Goal: Information Seeking & Learning: Learn about a topic

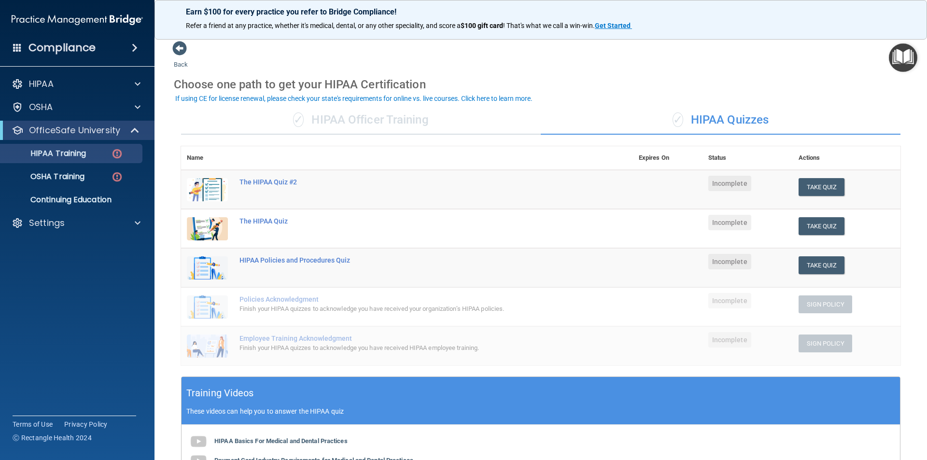
click at [140, 140] on div "OfficeSafe University" at bounding box center [77, 130] width 155 height 19
click at [132, 127] on span at bounding box center [136, 131] width 8 height 12
click at [100, 144] on div "Settings" at bounding box center [77, 153] width 155 height 19
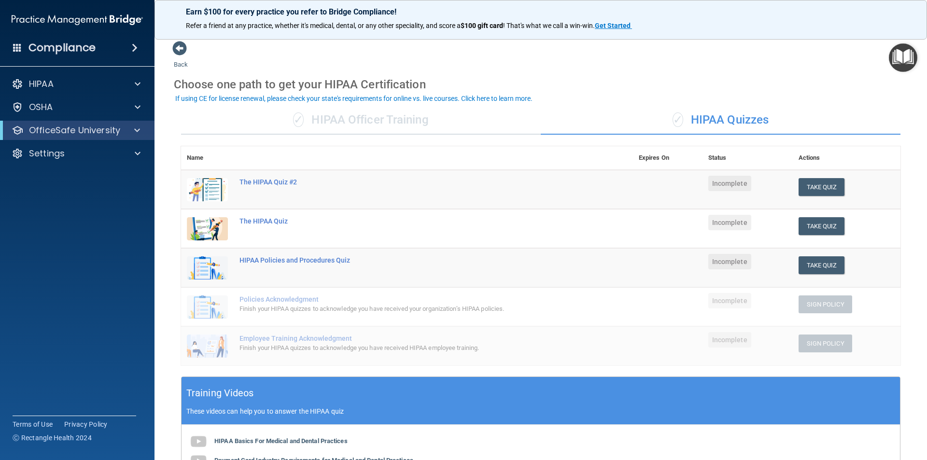
click at [100, 136] on div "OfficeSafe University" at bounding box center [77, 130] width 155 height 19
click at [99, 132] on p "OfficeSafe University" at bounding box center [74, 131] width 91 height 12
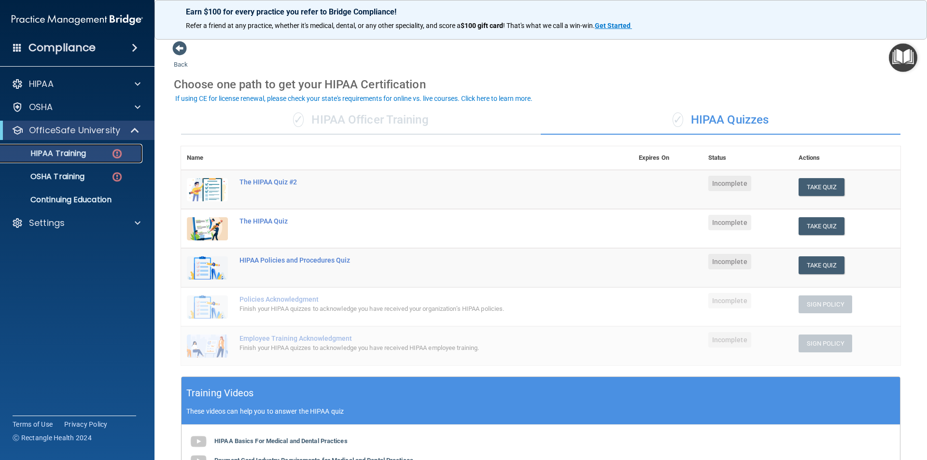
click at [119, 150] on img at bounding box center [117, 154] width 12 height 12
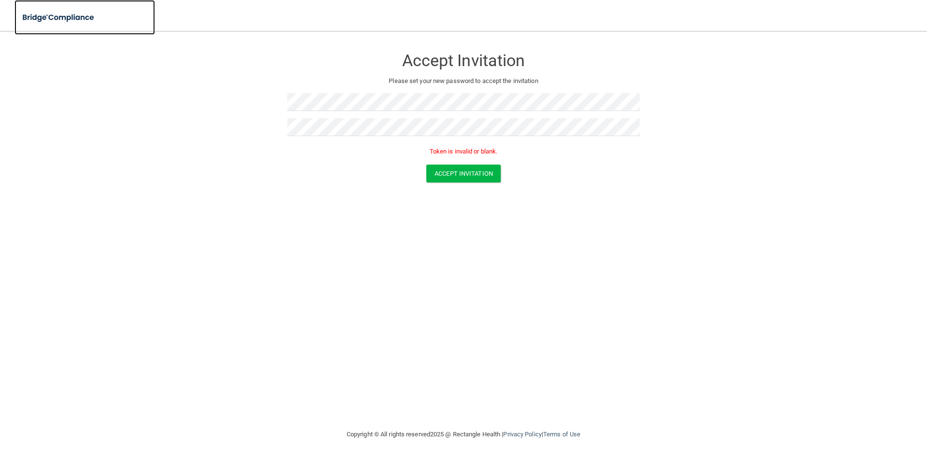
click at [88, 17] on img at bounding box center [58, 18] width 89 height 20
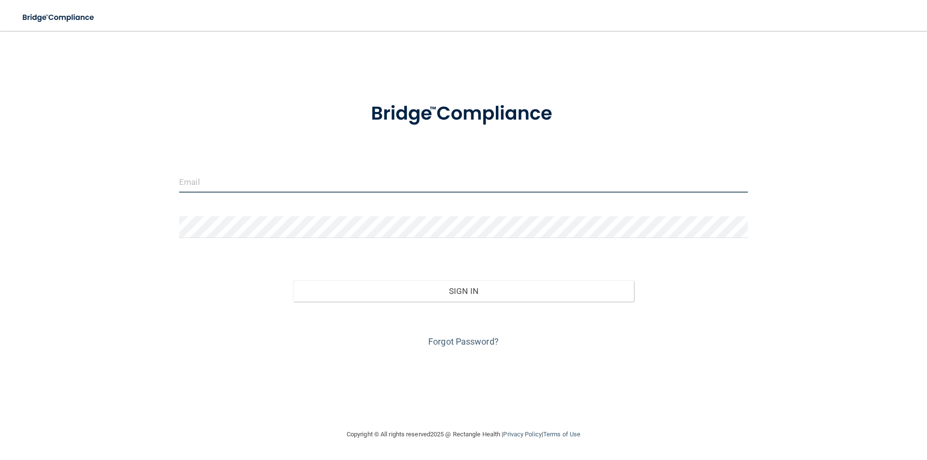
type input "[EMAIL_ADDRESS][DOMAIN_NAME]"
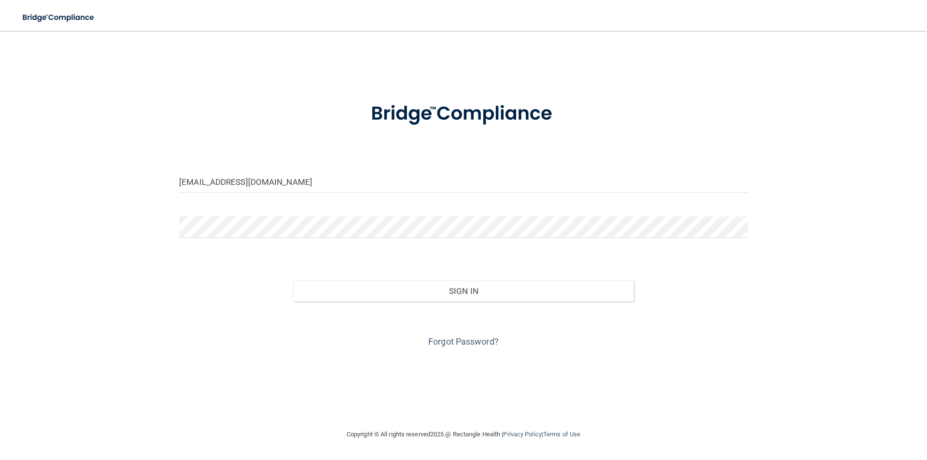
click at [274, 214] on form "kayla@paulkellymaxillofacial.com Invalid email/password. You don't have permiss…" at bounding box center [463, 219] width 569 height 261
click at [145, 228] on div "kayla@paulkellymaxillofacial.com Invalid email/password. You don't have permiss…" at bounding box center [463, 230] width 889 height 379
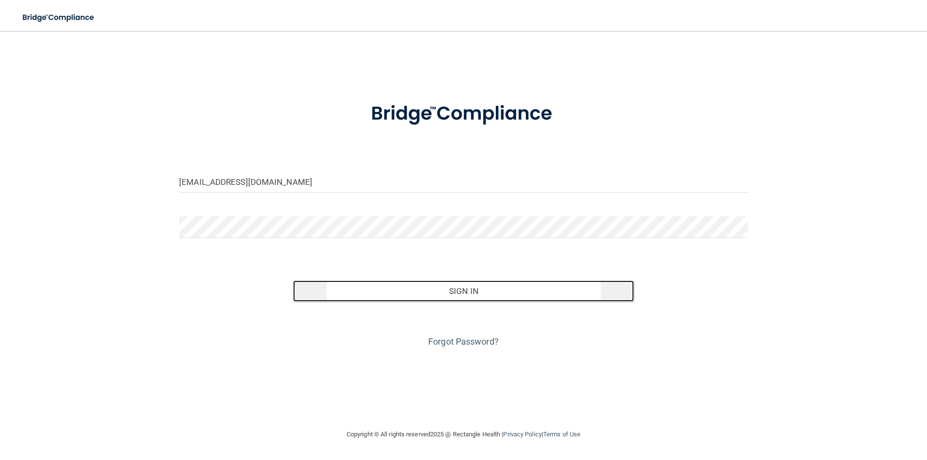
click at [432, 290] on button "Sign In" at bounding box center [463, 291] width 341 height 21
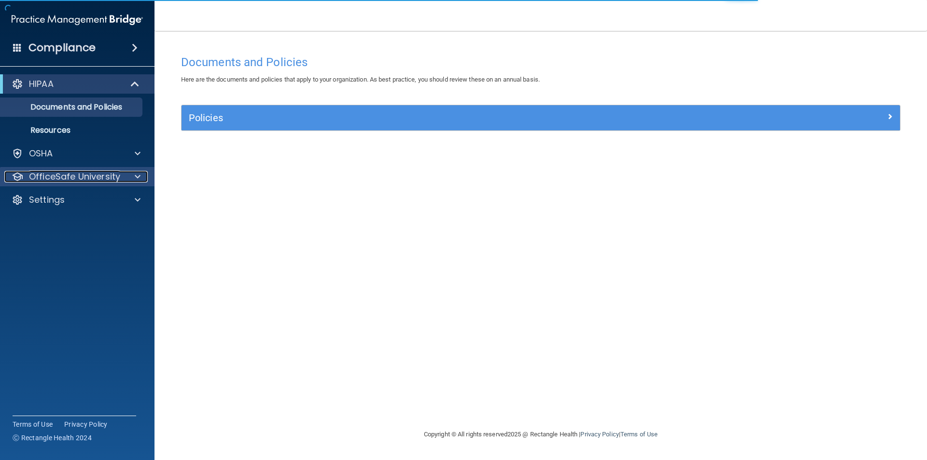
click at [110, 172] on p "OfficeSafe University" at bounding box center [74, 177] width 91 height 12
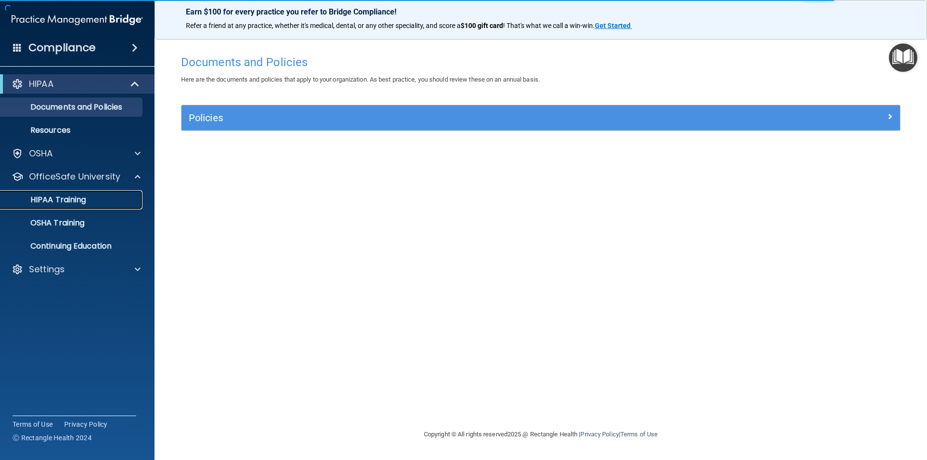
click at [125, 197] on div "HIPAA Training" at bounding box center [72, 200] width 132 height 10
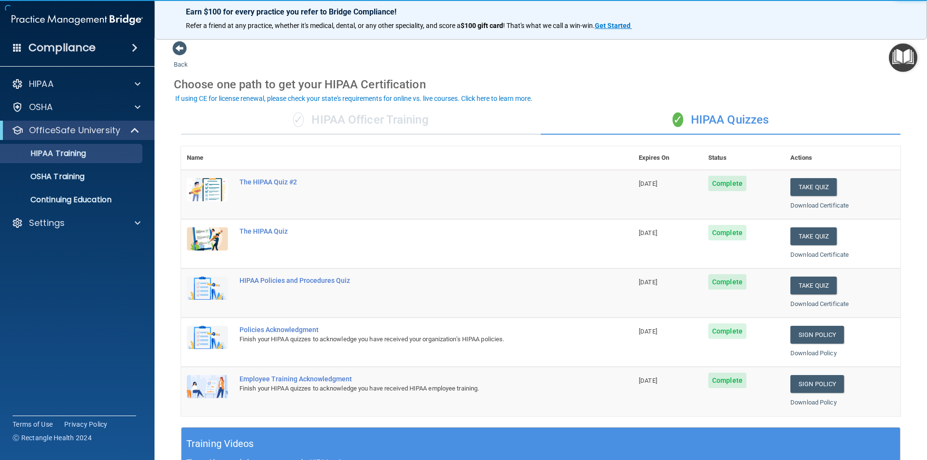
click at [427, 142] on div "✓ HIPAA Officer Training ✓ HIPAA Quizzes Name Expires On Status Actions The HIP…" at bounding box center [541, 394] width 734 height 590
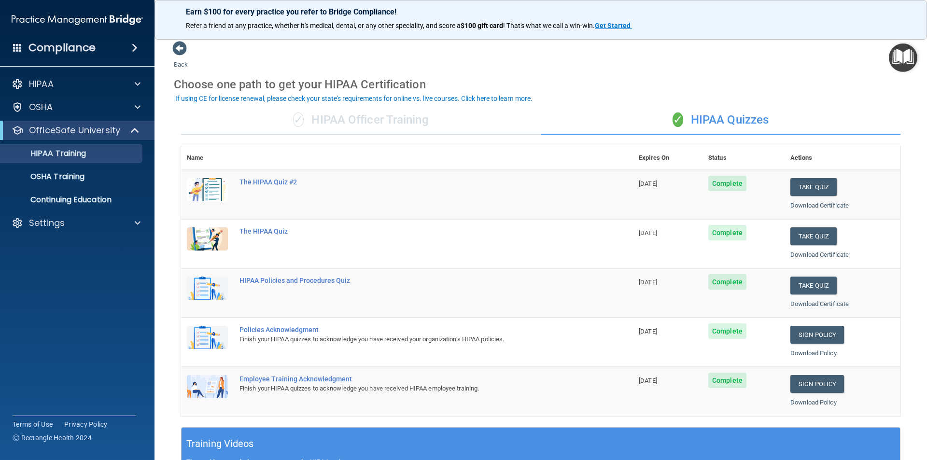
click at [415, 119] on div "✓ HIPAA Officer Training" at bounding box center [361, 120] width 360 height 29
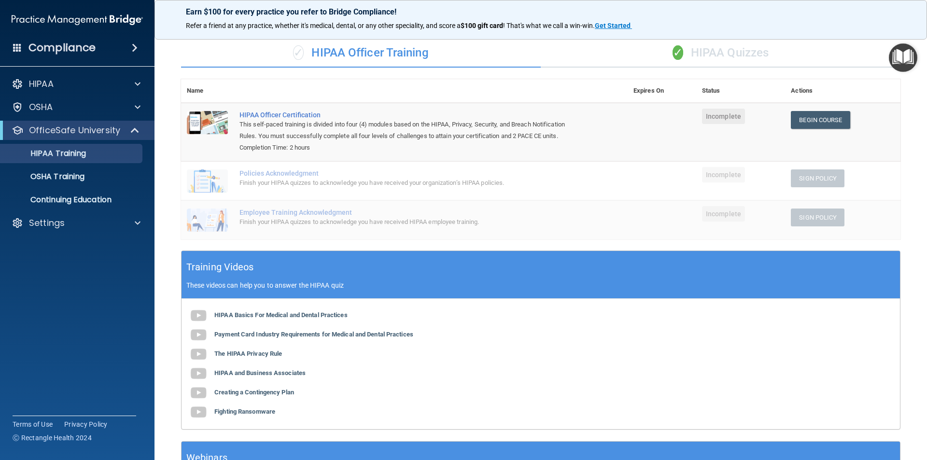
scroll to position [158, 0]
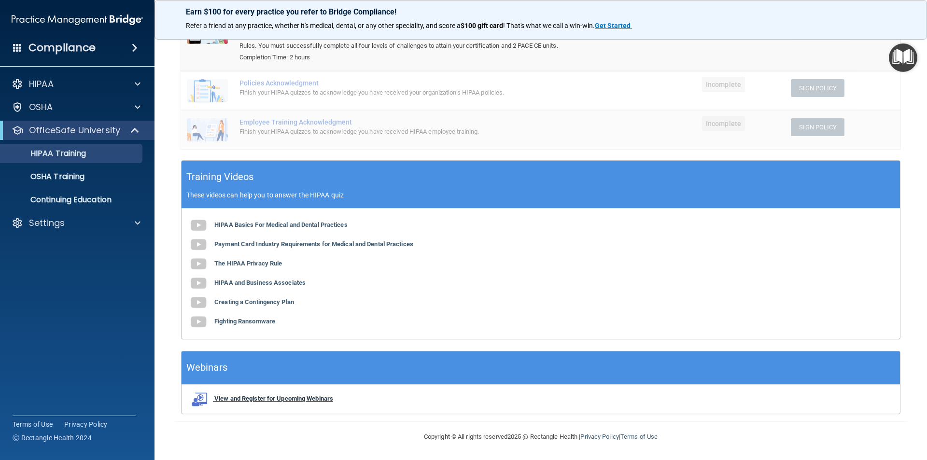
click at [299, 398] on b "View and Register for Upcoming Webinars" at bounding box center [273, 398] width 119 height 7
click at [107, 86] on div "HIPAA" at bounding box center [64, 84] width 120 height 12
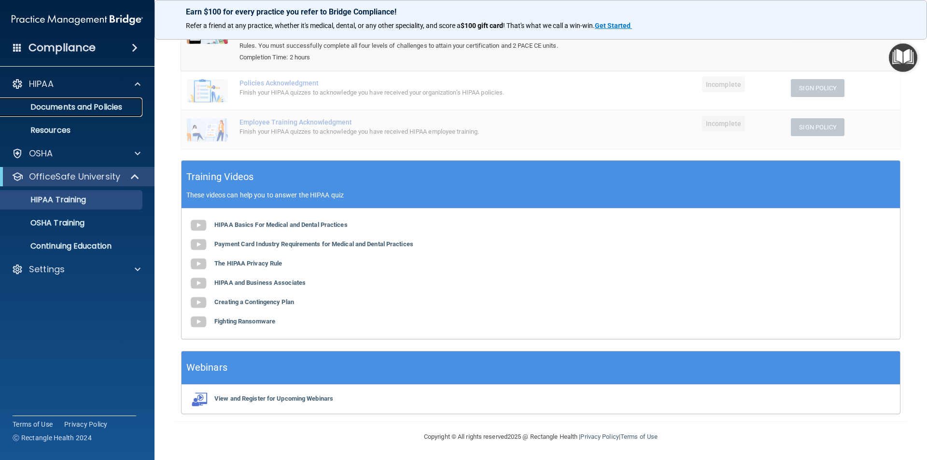
click at [127, 104] on p "Documents and Policies" at bounding box center [72, 107] width 132 height 10
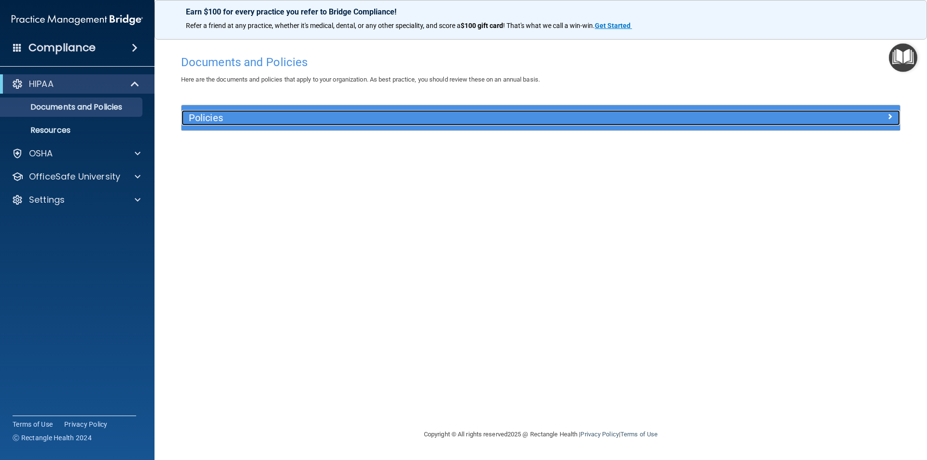
click at [475, 120] on h5 "Policies" at bounding box center [451, 118] width 525 height 11
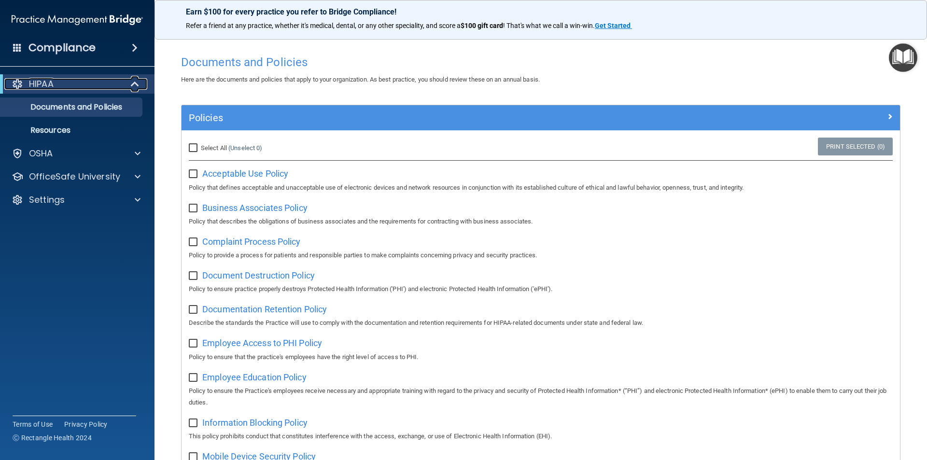
click at [89, 84] on div "HIPAA" at bounding box center [63, 84] width 119 height 12
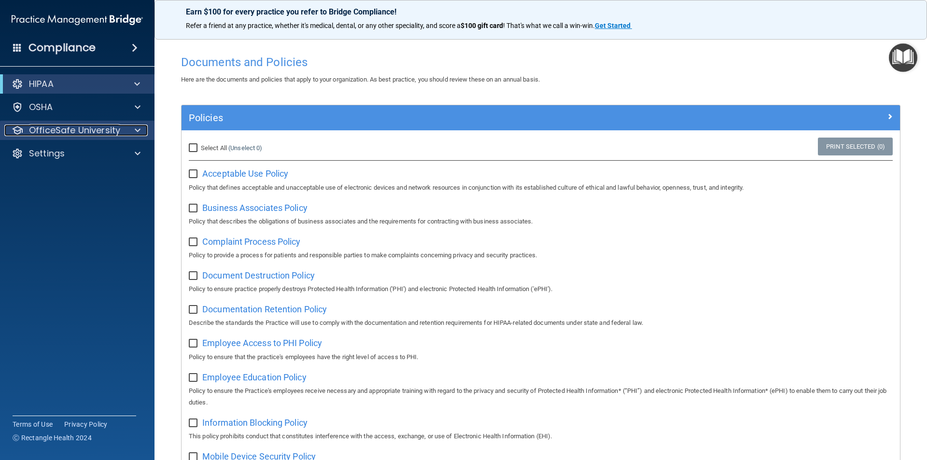
click at [96, 128] on p "OfficeSafe University" at bounding box center [74, 131] width 91 height 12
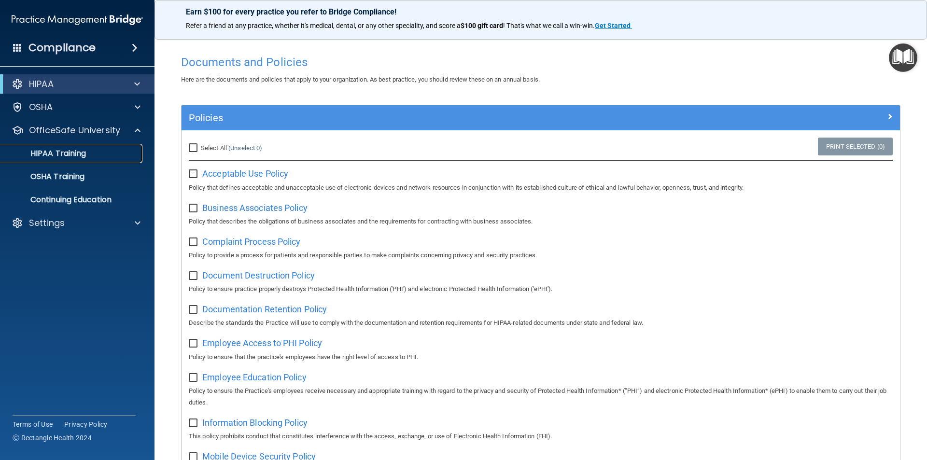
click at [106, 156] on div "HIPAA Training" at bounding box center [72, 154] width 132 height 10
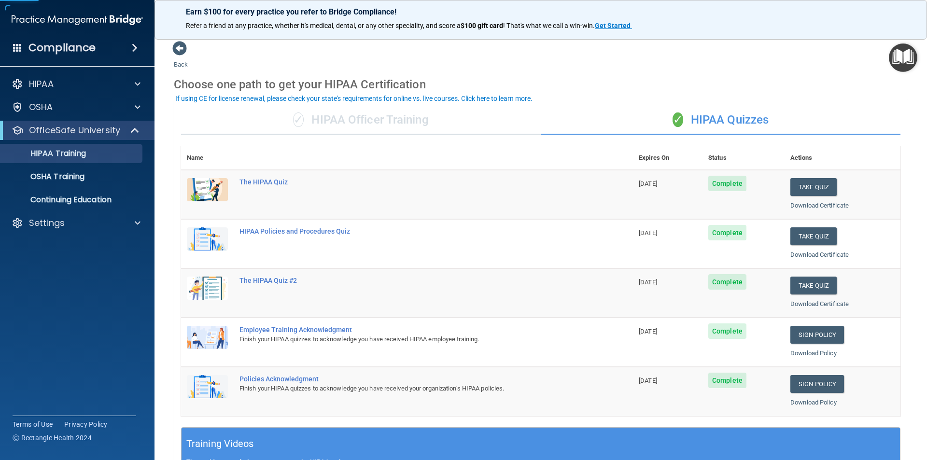
click at [361, 112] on div "✓ HIPAA Officer Training" at bounding box center [361, 120] width 360 height 29
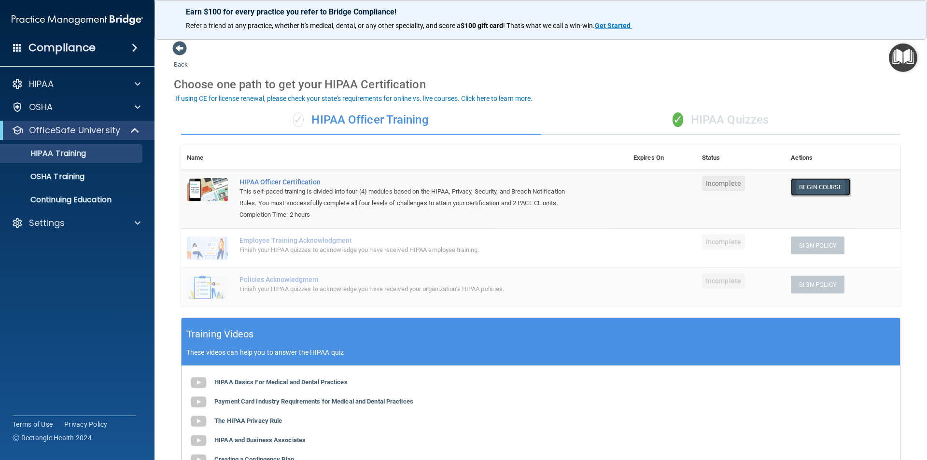
click at [807, 185] on link "Begin Course" at bounding box center [820, 187] width 59 height 18
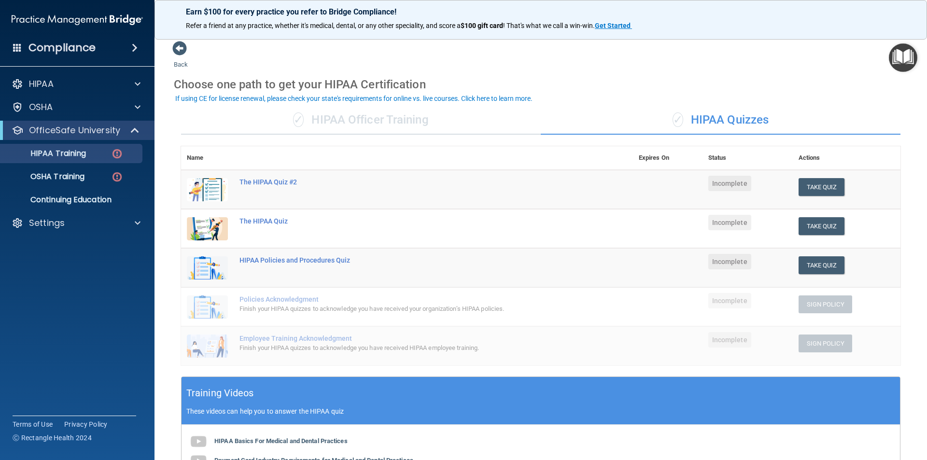
click at [105, 61] on div "Compliance HIPAA Documents and Policies Report an Incident Business Associates …" at bounding box center [77, 230] width 155 height 460
click at [118, 105] on div "OSHA" at bounding box center [64, 107] width 120 height 12
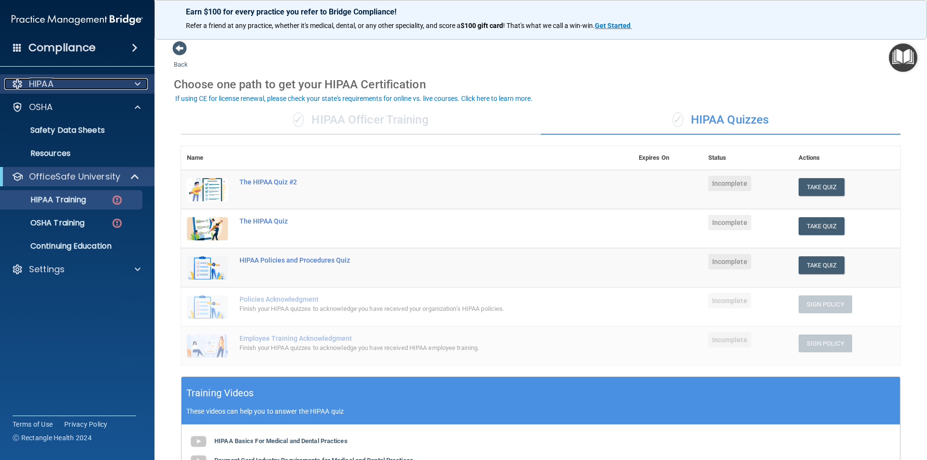
click at [119, 88] on div "HIPAA" at bounding box center [64, 84] width 120 height 12
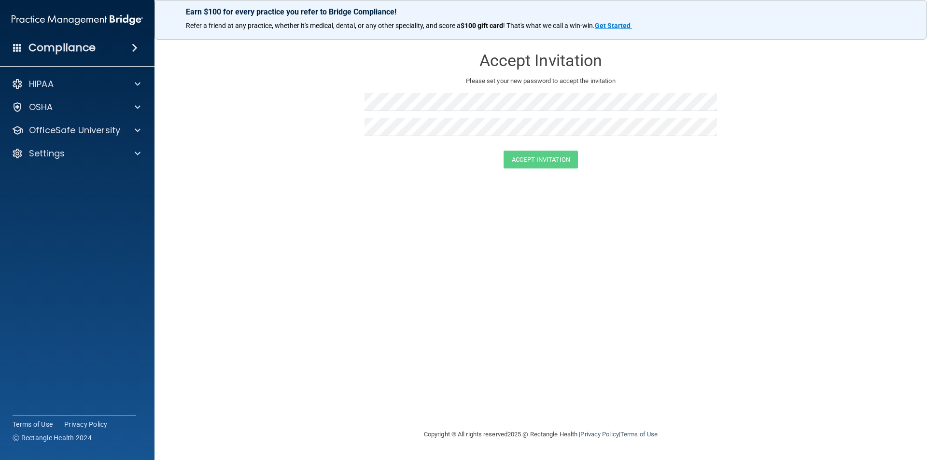
click at [68, 56] on div "Compliance" at bounding box center [77, 47] width 155 height 21
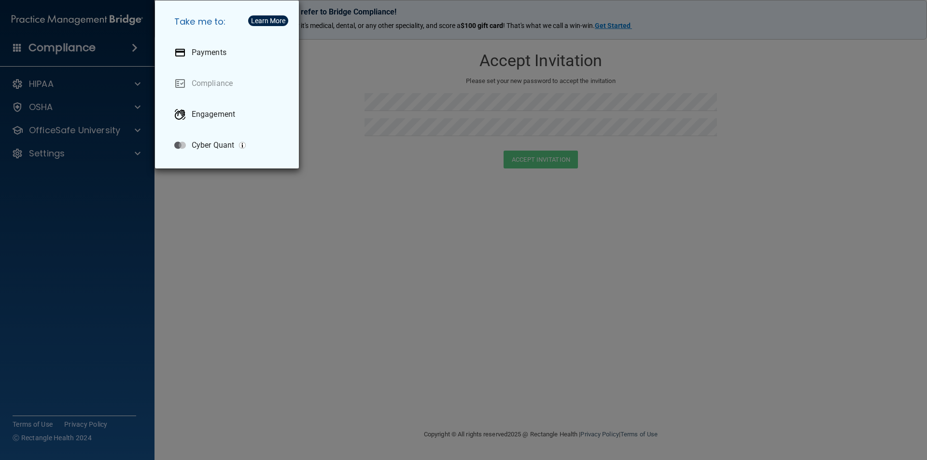
click at [68, 56] on div "Take me to: Payments Compliance Engagement Cyber Quant" at bounding box center [463, 230] width 927 height 460
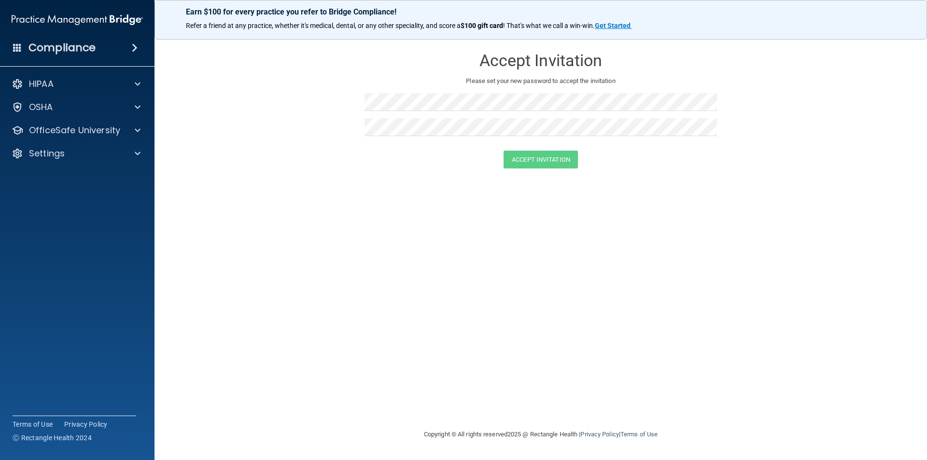
click at [86, 49] on h4 "Compliance" at bounding box center [61, 48] width 67 height 14
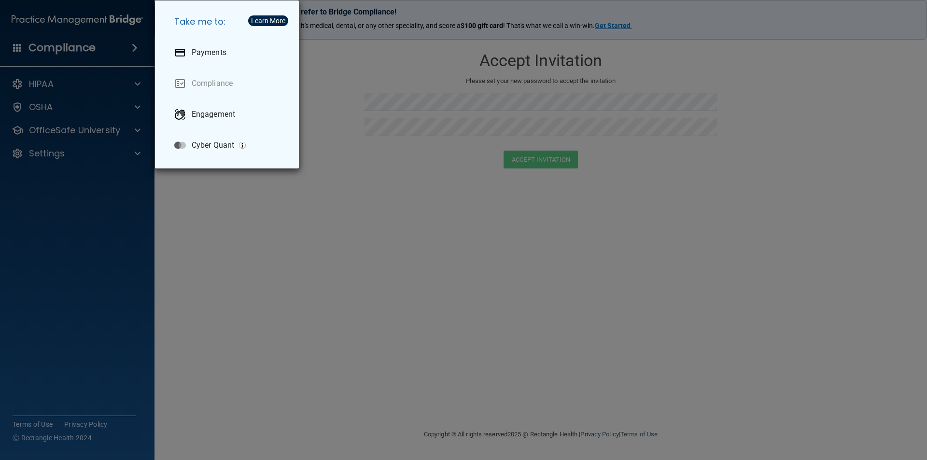
click at [68, 48] on div "Take me to: Payments Compliance Engagement Cyber Quant" at bounding box center [463, 230] width 927 height 460
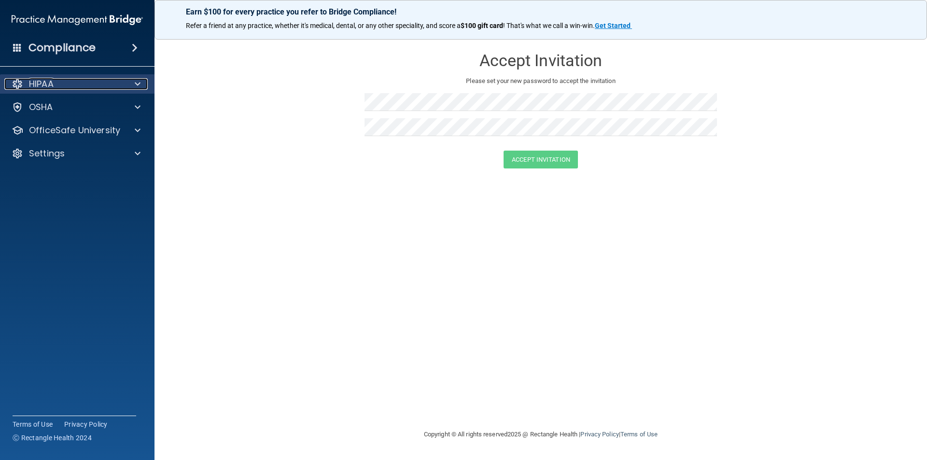
click at [58, 85] on div "HIPAA" at bounding box center [64, 84] width 120 height 12
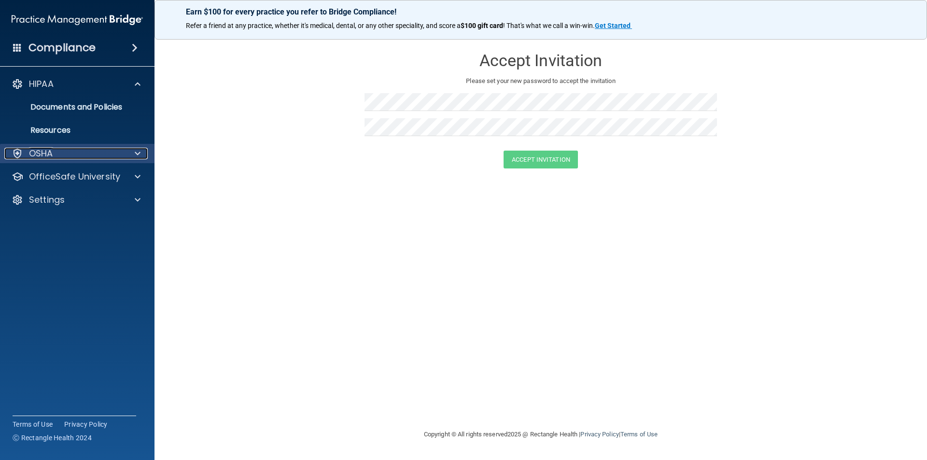
click at [60, 154] on div "OSHA" at bounding box center [64, 154] width 120 height 12
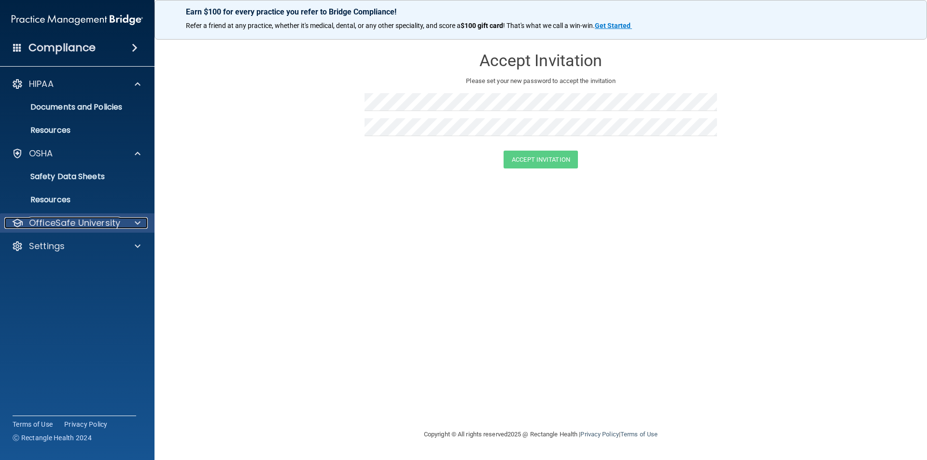
click at [68, 217] on p "OfficeSafe University" at bounding box center [74, 223] width 91 height 12
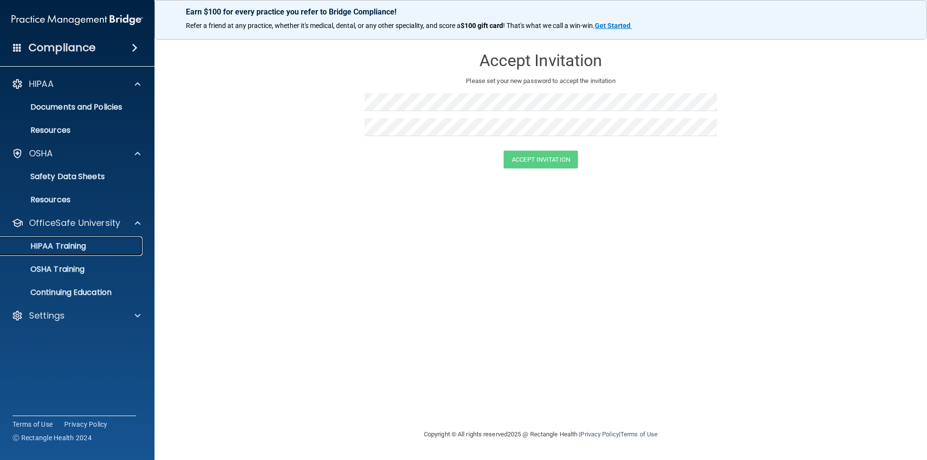
click at [81, 248] on p "HIPAA Training" at bounding box center [46, 246] width 80 height 10
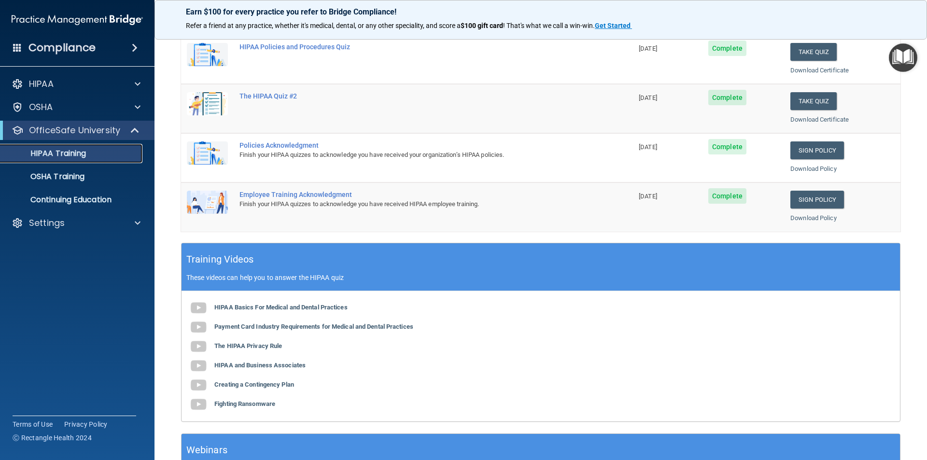
scroll to position [26, 0]
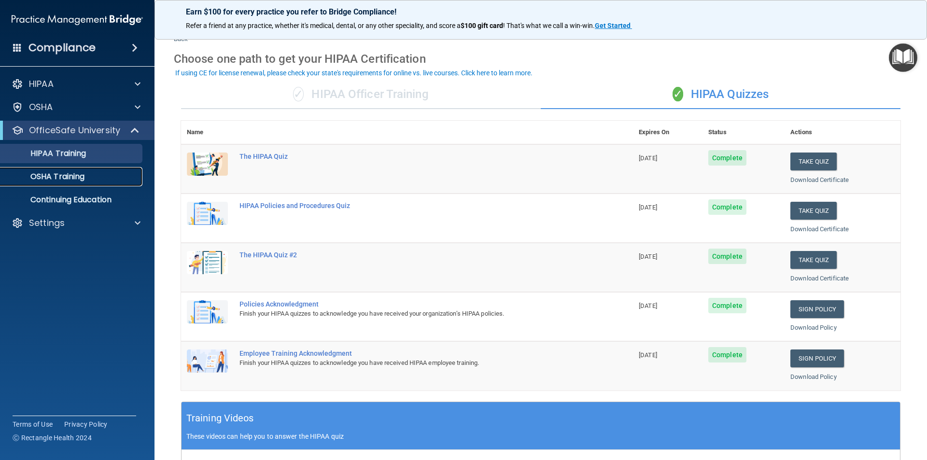
click at [51, 181] on p "OSHA Training" at bounding box center [45, 177] width 78 height 10
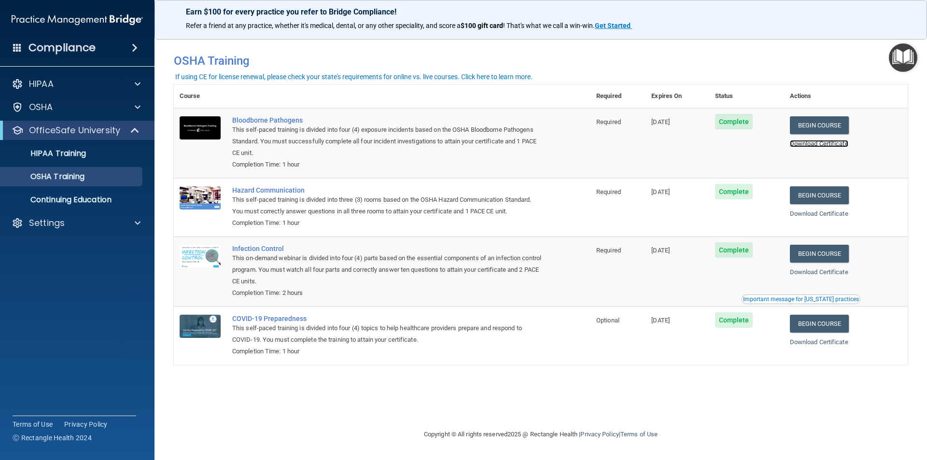
click at [838, 146] on link "Download Certificate" at bounding box center [819, 143] width 58 height 7
click at [56, 152] on p "HIPAA Training" at bounding box center [46, 154] width 80 height 10
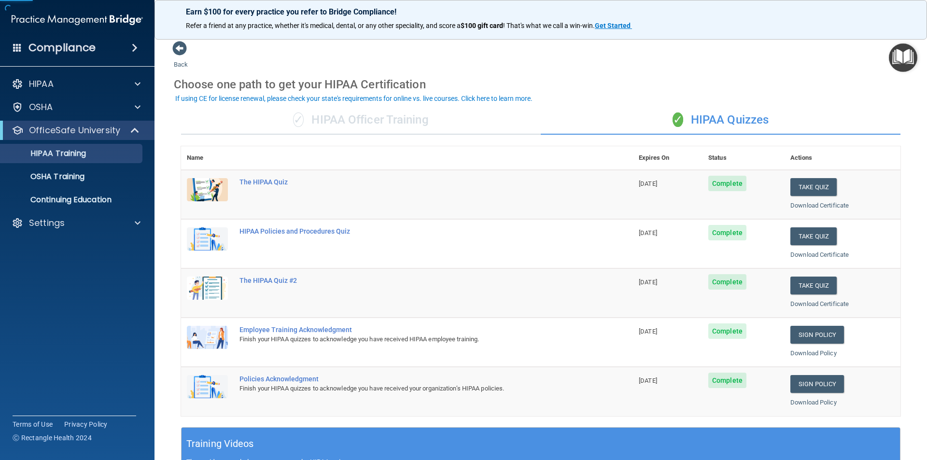
click at [376, 117] on div "✓ HIPAA Officer Training" at bounding box center [361, 120] width 360 height 29
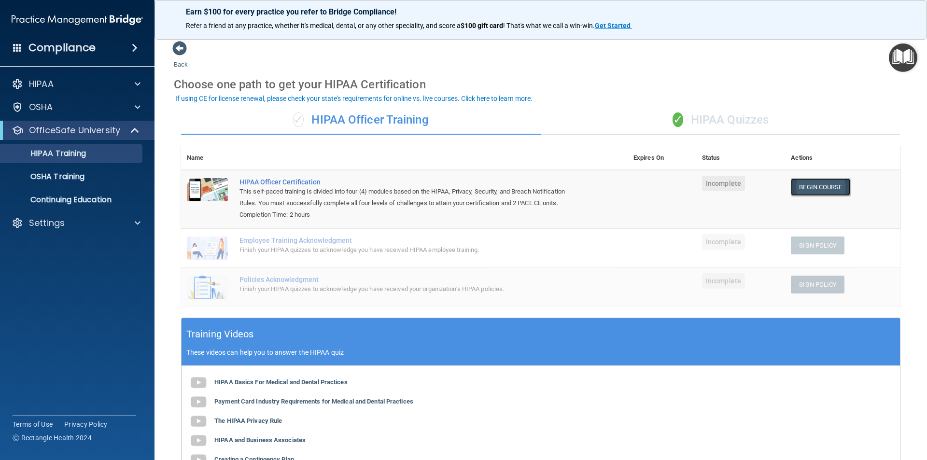
click at [807, 191] on link "Begin Course" at bounding box center [820, 187] width 59 height 18
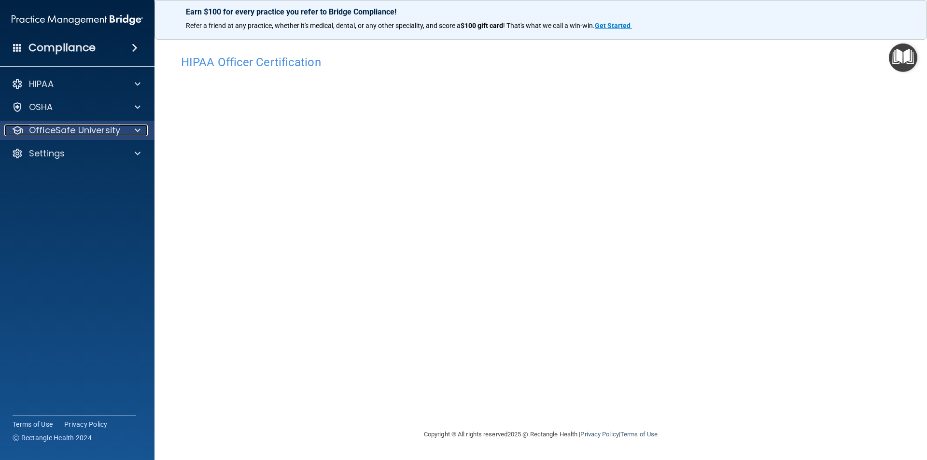
click at [43, 129] on p "OfficeSafe University" at bounding box center [74, 131] width 91 height 12
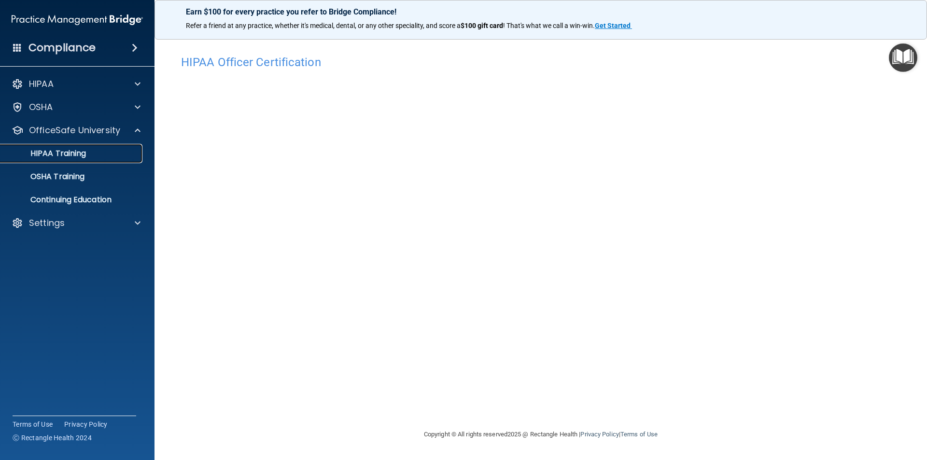
click at [69, 152] on p "HIPAA Training" at bounding box center [46, 154] width 80 height 10
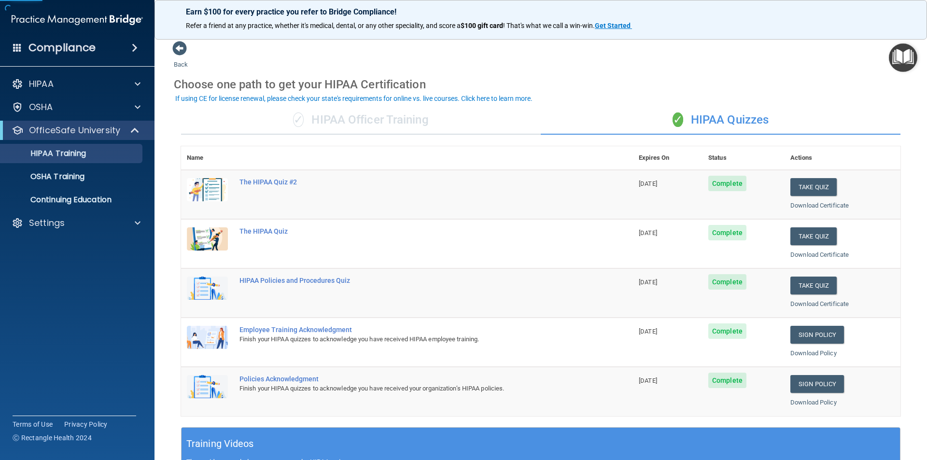
click at [359, 118] on div "✓ HIPAA Officer Training" at bounding box center [361, 120] width 360 height 29
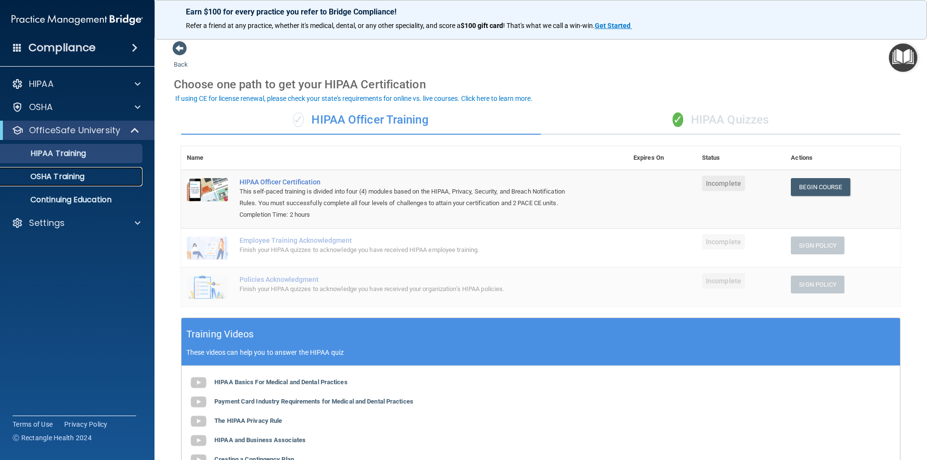
click at [99, 176] on div "OSHA Training" at bounding box center [72, 177] width 132 height 10
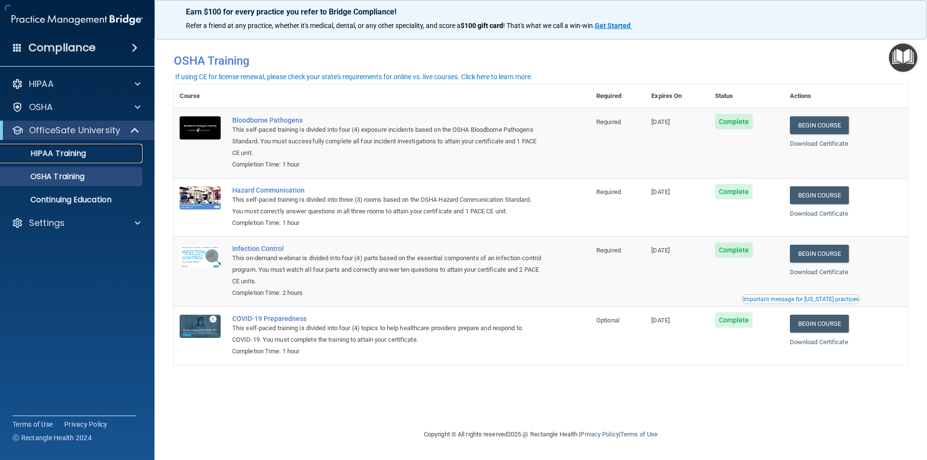
click at [46, 156] on p "HIPAA Training" at bounding box center [46, 154] width 80 height 10
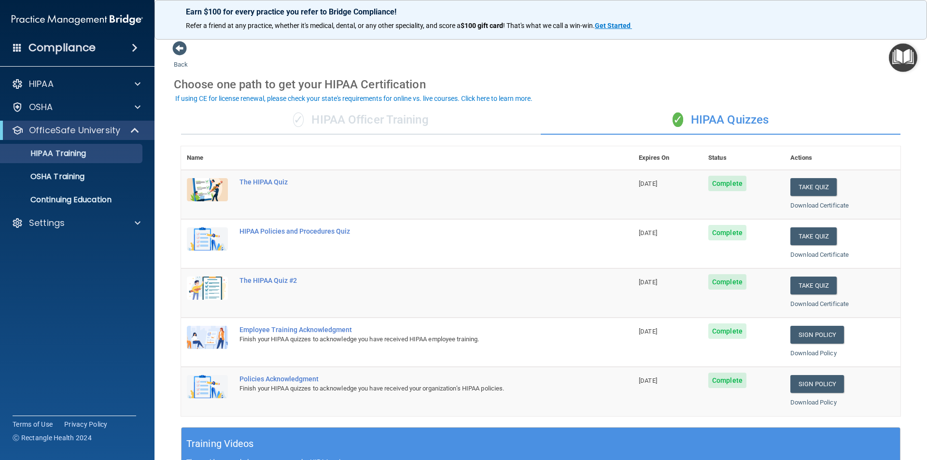
click at [369, 120] on div "✓ HIPAA Officer Training" at bounding box center [361, 120] width 360 height 29
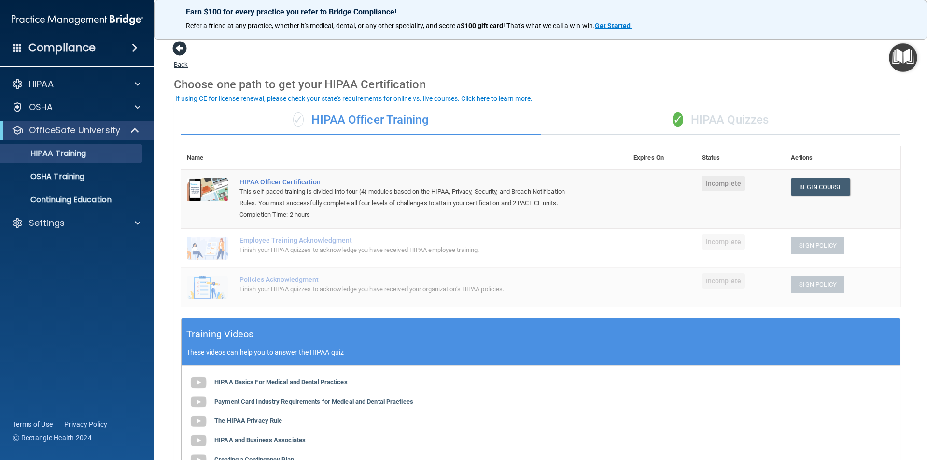
drag, startPoint x: 169, startPoint y: 50, endPoint x: 179, endPoint y: 50, distance: 9.7
click at [177, 50] on main "Back Choose one path to get your HIPAA Certification ✓ HIPAA Officer Training ✓…" at bounding box center [541, 245] width 773 height 429
click at [179, 50] on span at bounding box center [179, 48] width 14 height 14
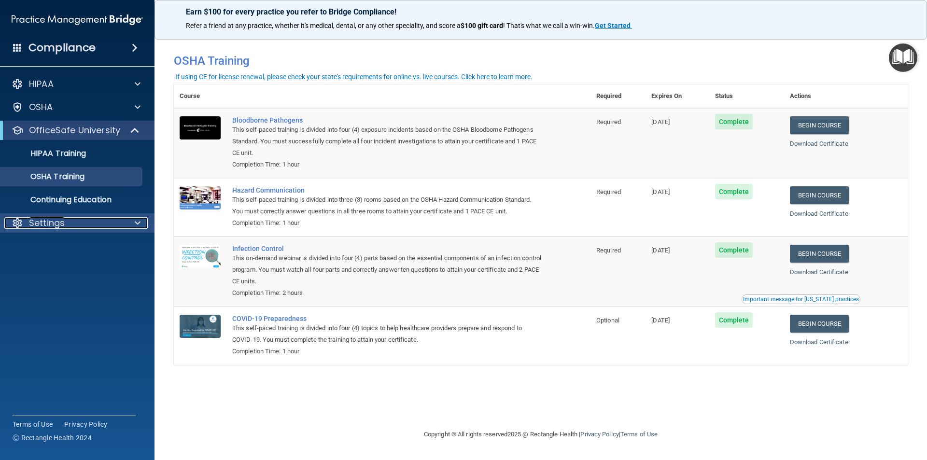
click at [76, 217] on div "Settings" at bounding box center [64, 223] width 120 height 12
click at [80, 252] on link "My Account" at bounding box center [66, 246] width 152 height 19
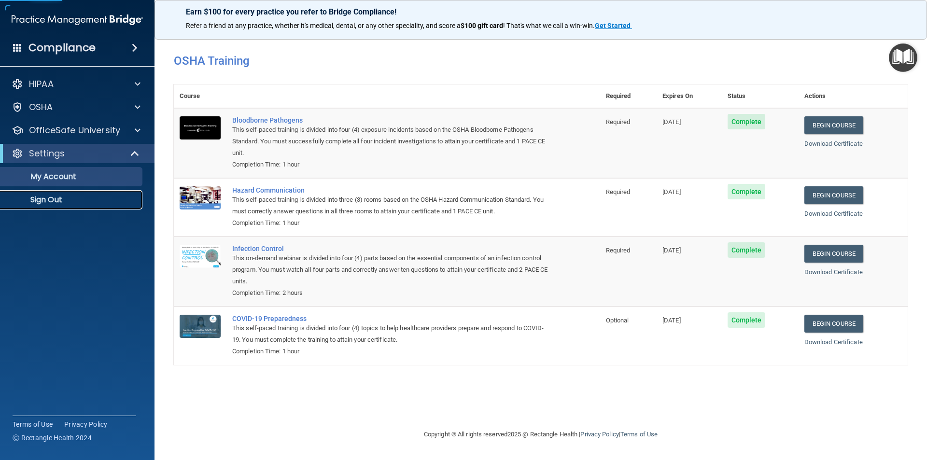
click at [53, 205] on p "Sign Out" at bounding box center [72, 200] width 132 height 10
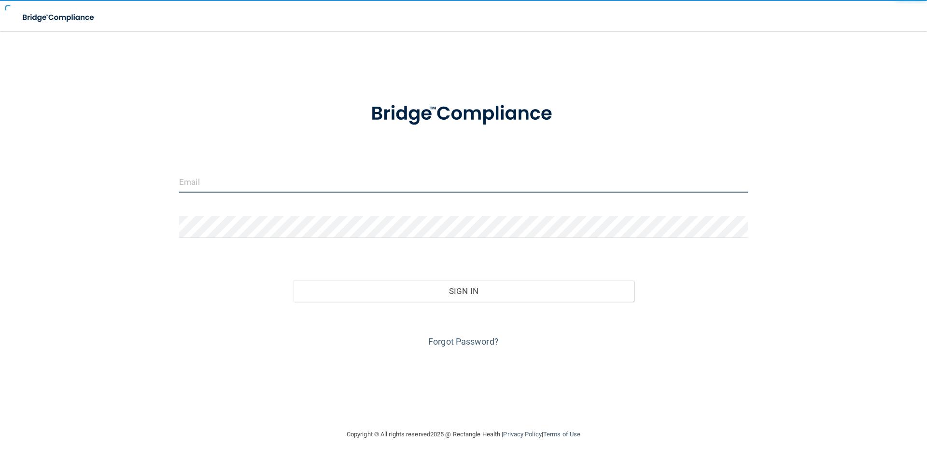
type input "[EMAIL_ADDRESS][DOMAIN_NAME]"
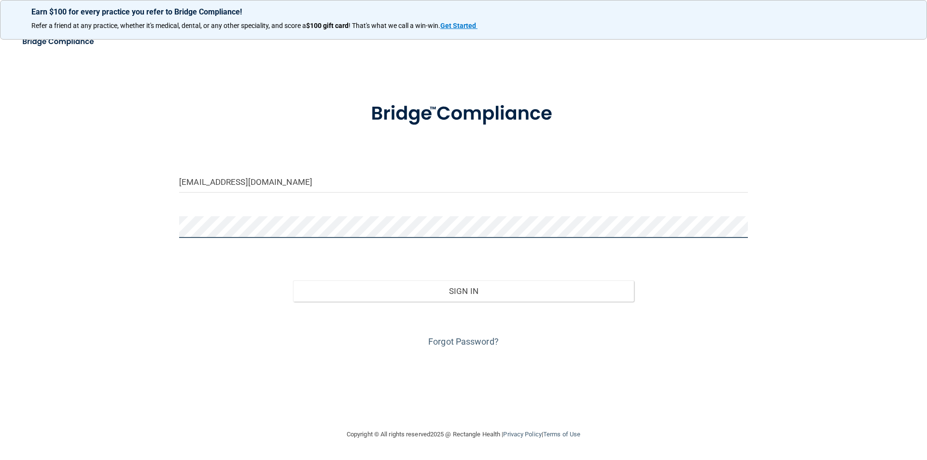
click at [153, 231] on div "kayla@paulkellymaxillofacial.com Invalid email/password. You don't have permiss…" at bounding box center [463, 230] width 889 height 379
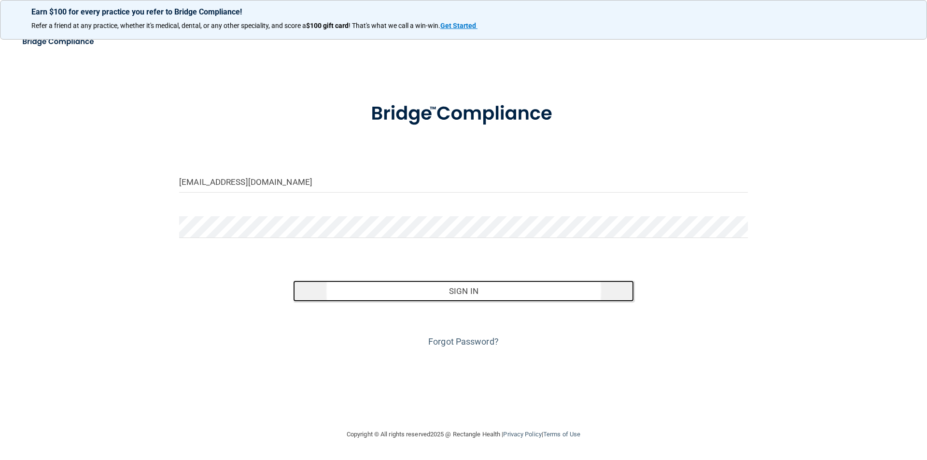
click at [487, 290] on button "Sign In" at bounding box center [463, 291] width 341 height 21
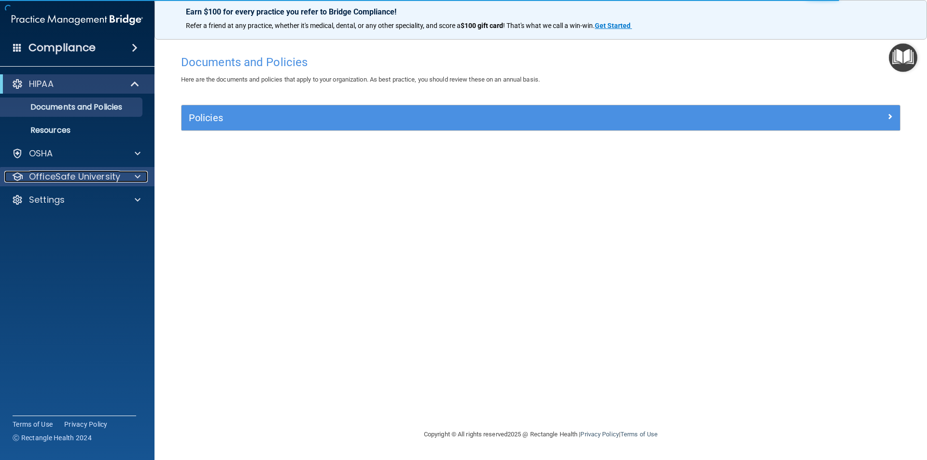
click at [61, 179] on p "OfficeSafe University" at bounding box center [74, 177] width 91 height 12
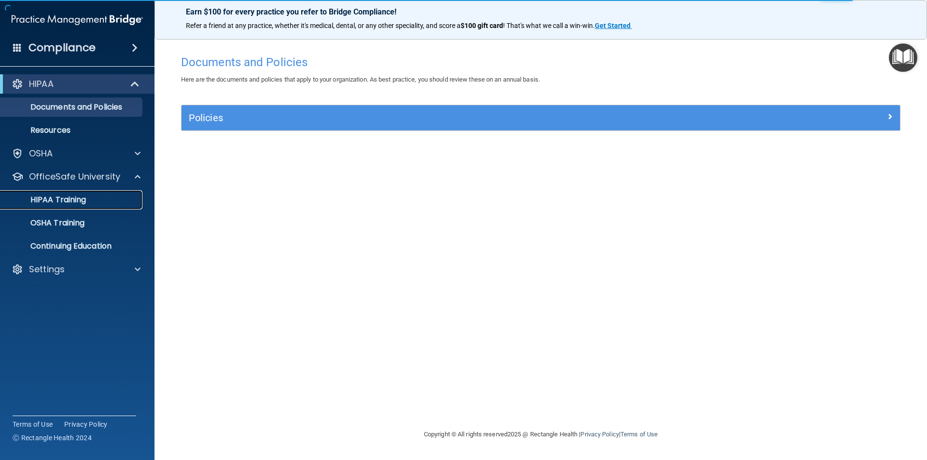
click at [66, 199] on p "HIPAA Training" at bounding box center [46, 200] width 80 height 10
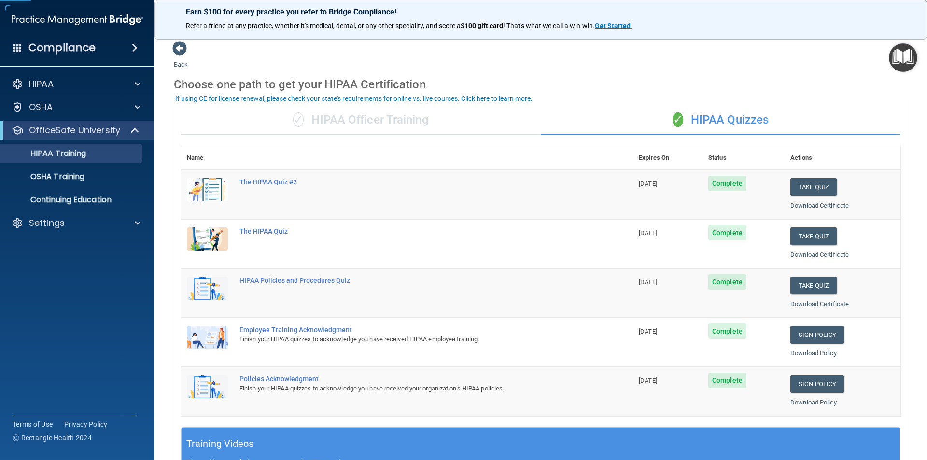
click at [340, 112] on div "✓ HIPAA Officer Training" at bounding box center [361, 120] width 360 height 29
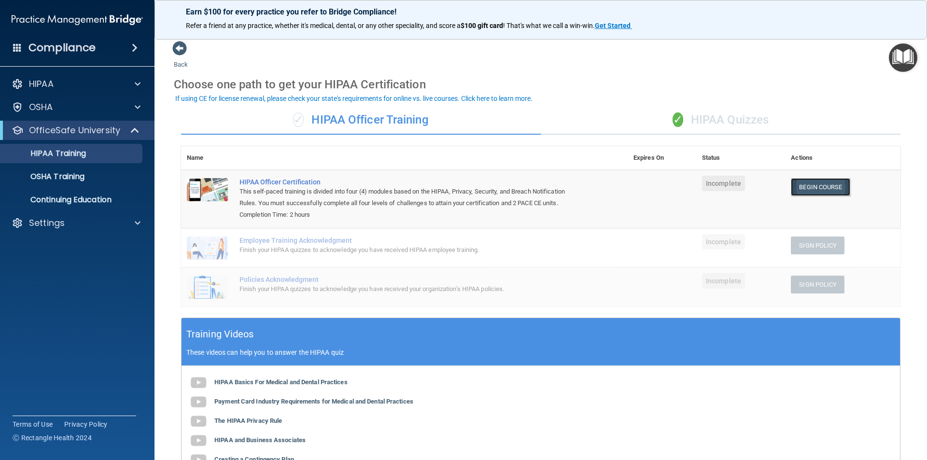
click at [819, 190] on link "Begin Course" at bounding box center [820, 187] width 59 height 18
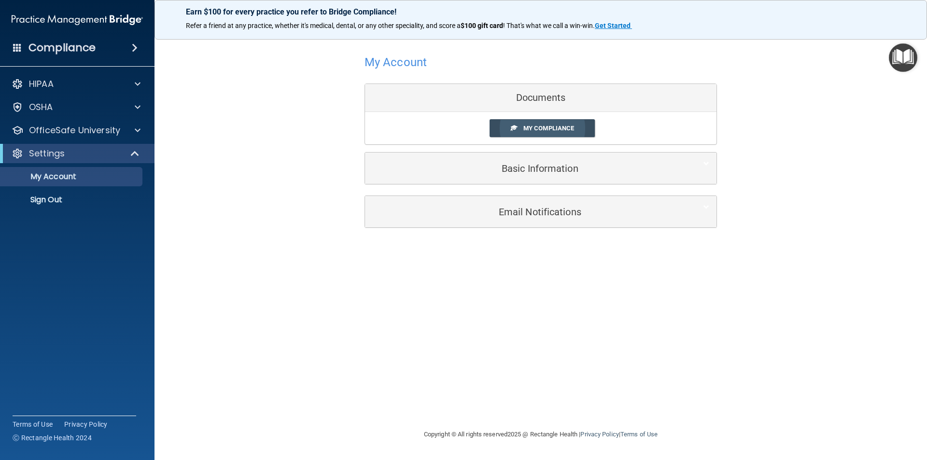
click at [532, 132] on span "My Compliance" at bounding box center [549, 128] width 51 height 7
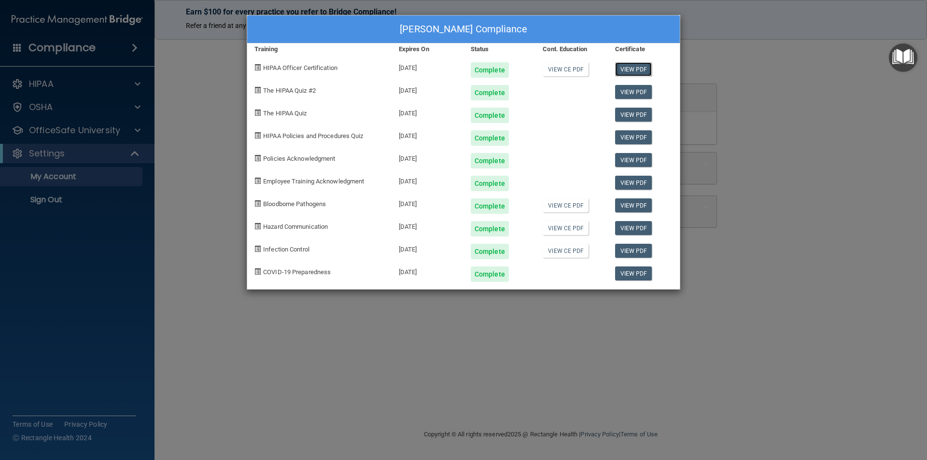
click at [637, 64] on link "View PDF" at bounding box center [633, 69] width 37 height 14
click at [818, 172] on div "[PERSON_NAME] Compliance Training Expires On Status Cont. Education Certificate…" at bounding box center [463, 230] width 927 height 460
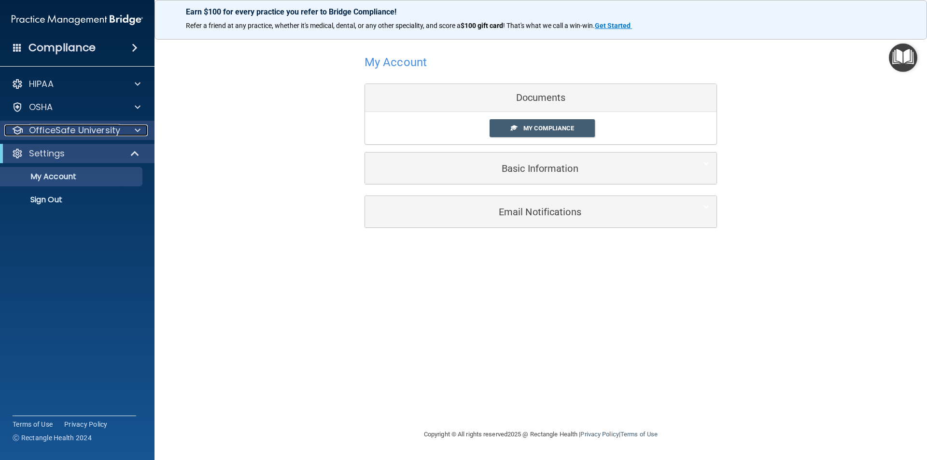
click at [56, 132] on p "OfficeSafe University" at bounding box center [74, 131] width 91 height 12
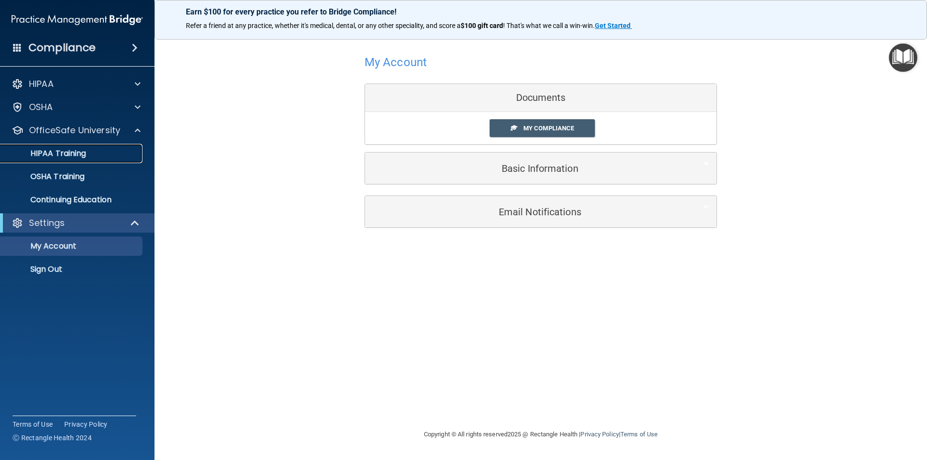
click at [64, 153] on p "HIPAA Training" at bounding box center [46, 154] width 80 height 10
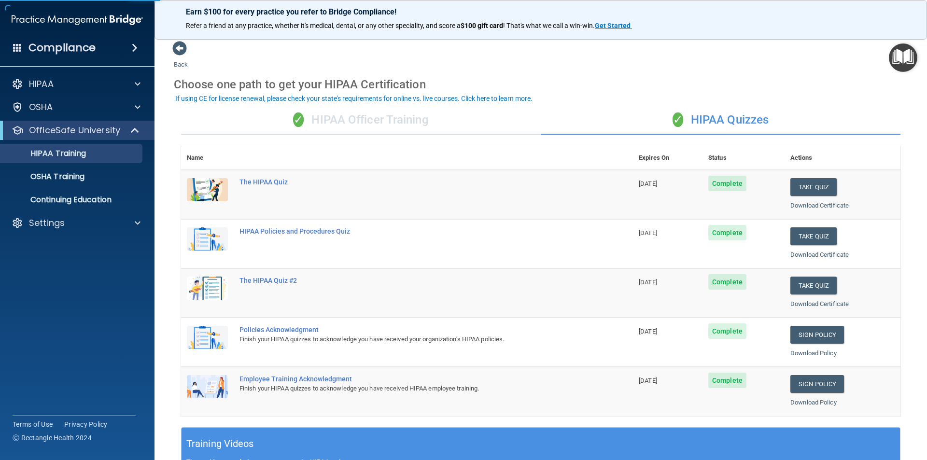
click at [376, 121] on div "✓ HIPAA Officer Training" at bounding box center [361, 120] width 360 height 29
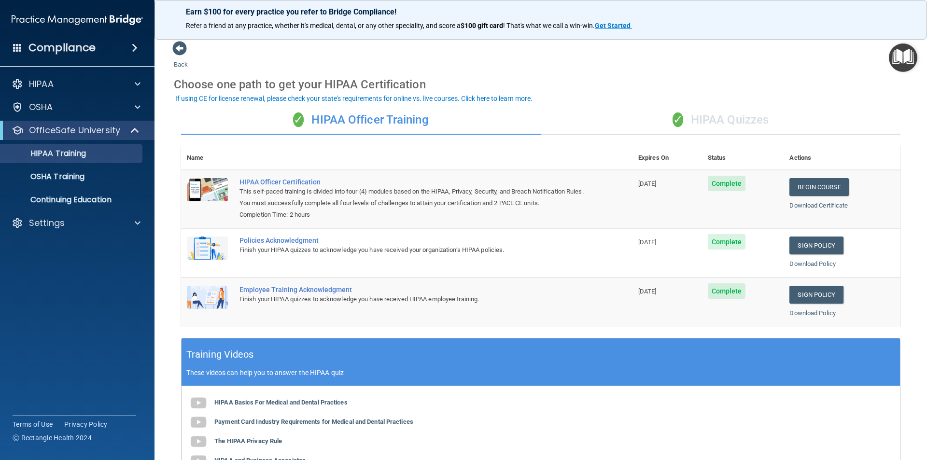
click at [735, 122] on div "✓ HIPAA Quizzes" at bounding box center [721, 120] width 360 height 29
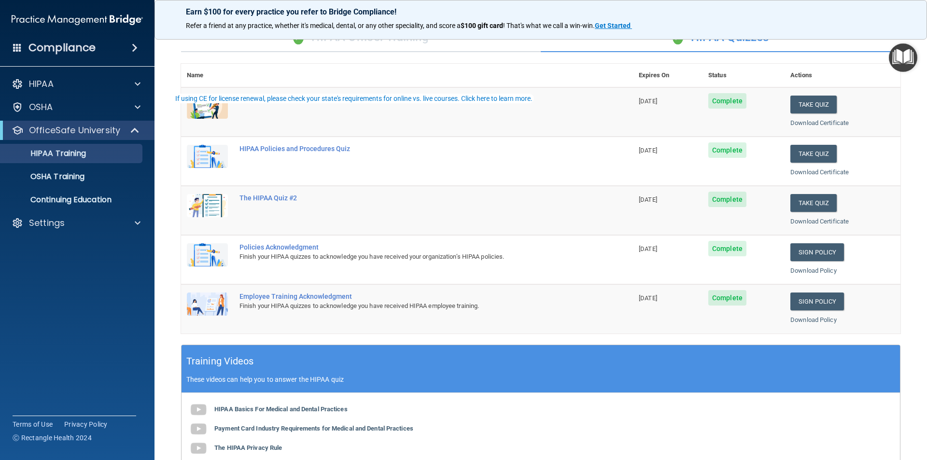
scroll to position [193, 0]
